Goal: Check status: Check status

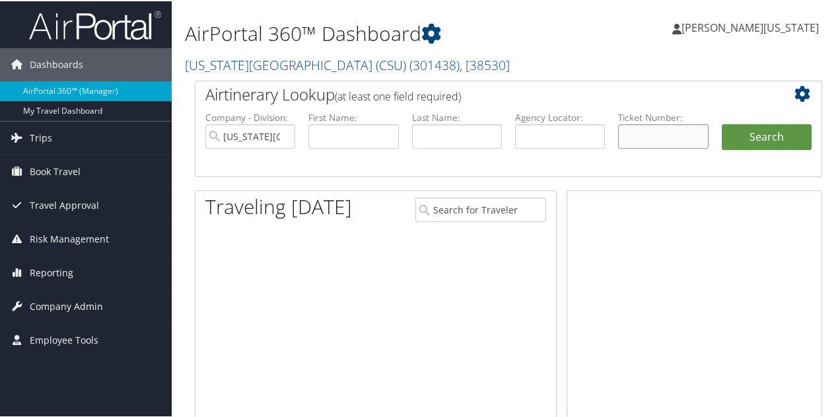
drag, startPoint x: 0, startPoint y: 0, endPoint x: 680, endPoint y: 133, distance: 692.9
click at [680, 133] on input "text" at bounding box center [663, 135] width 90 height 24
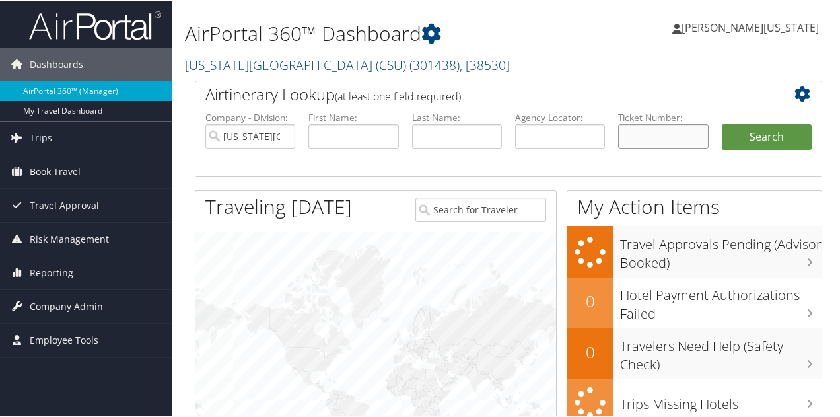
paste input "0067232466792"
type input "0067232466792"
click at [722, 123] on button "Search" at bounding box center [767, 136] width 90 height 26
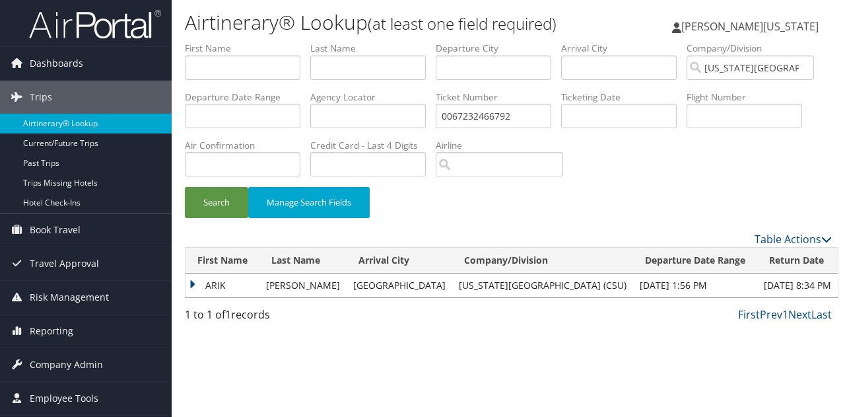
click at [194, 281] on td "ARIK" at bounding box center [223, 285] width 74 height 24
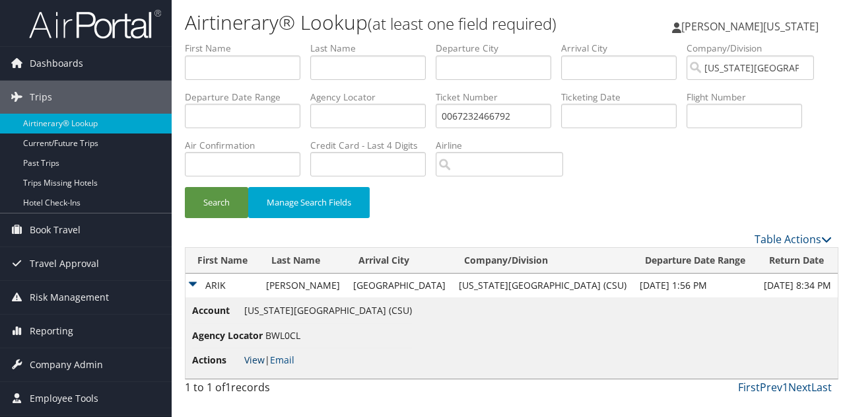
click at [253, 357] on link "View" at bounding box center [254, 359] width 20 height 13
click at [256, 353] on link "View" at bounding box center [254, 359] width 20 height 13
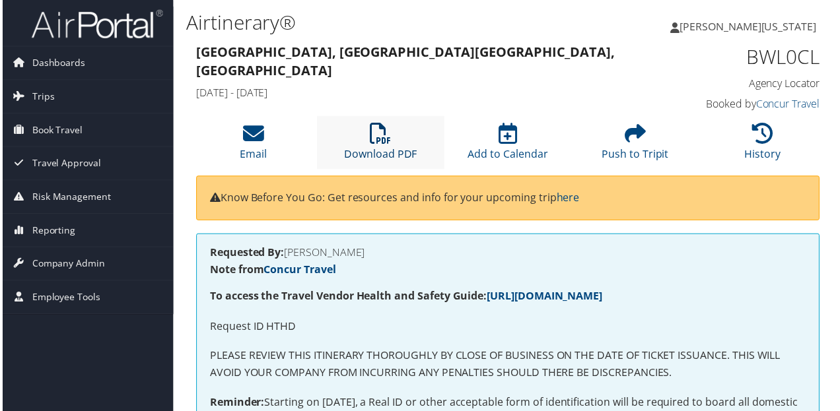
click at [374, 133] on icon at bounding box center [380, 133] width 21 height 21
